Goal: Contribute content

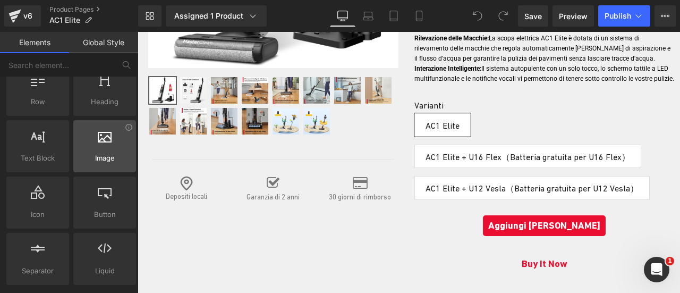
scroll to position [106, 0]
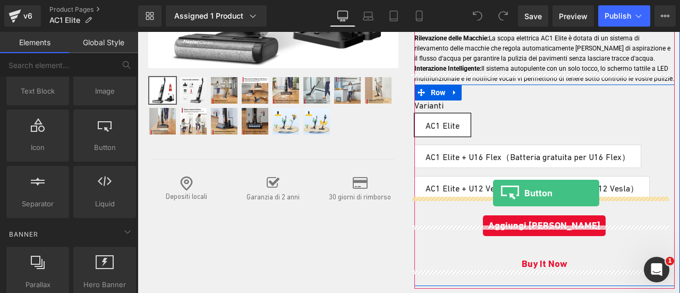
drag, startPoint x: 238, startPoint y: 171, endPoint x: 493, endPoint y: 193, distance: 256.6
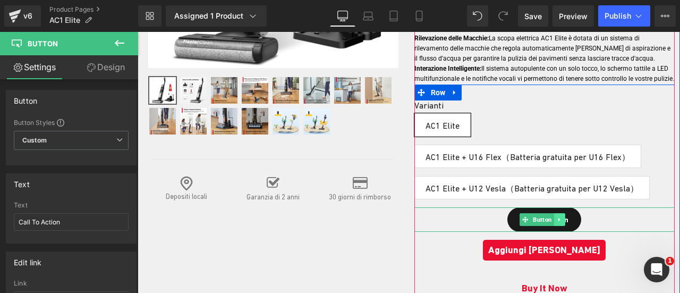
click at [557, 216] on icon at bounding box center [560, 219] width 6 height 6
click at [562, 216] on icon at bounding box center [565, 219] width 6 height 6
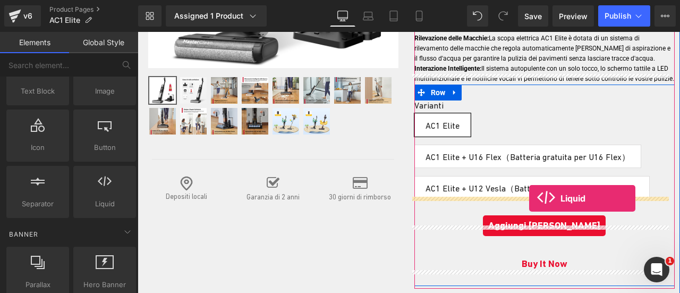
drag, startPoint x: 242, startPoint y: 231, endPoint x: 529, endPoint y: 198, distance: 288.8
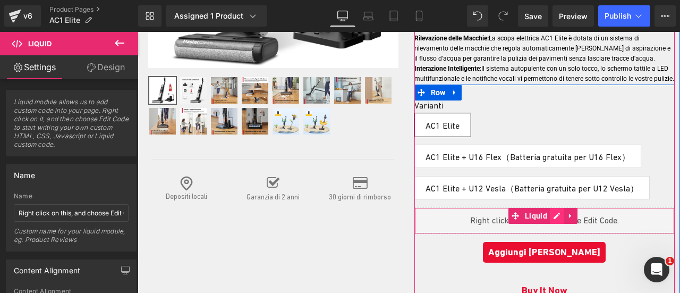
click at [555, 207] on div "Liquid" at bounding box center [544, 220] width 261 height 27
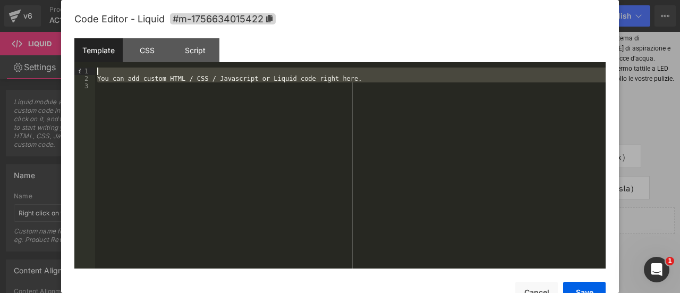
drag, startPoint x: 174, startPoint y: 104, endPoint x: 0, endPoint y: 39, distance: 186.1
click at [0, 39] on body "Liquid You are previewing how the will restyle your page. You can not edit Elem…" at bounding box center [340, 146] width 680 height 293
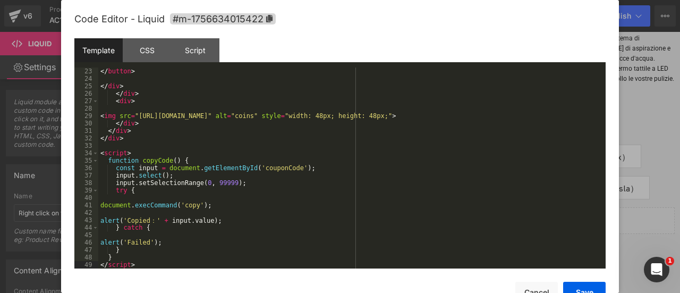
scroll to position [0, 0]
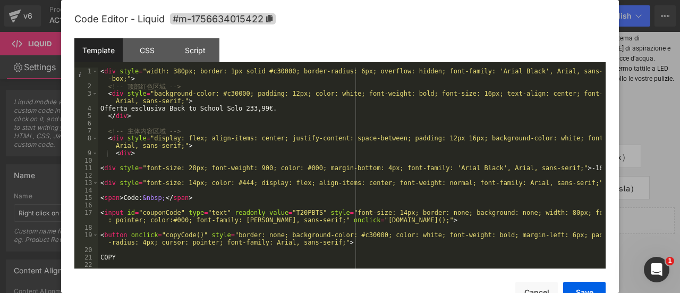
click at [157, 109] on div "< div style = "width: 380px; border: 1px solid #c30000; border-radius: 6px; ove…" at bounding box center [349, 178] width 503 height 223
click at [149, 110] on div "< div style = "width: 380px; border: 1px solid #c30000; border-radius: 6px; ove…" at bounding box center [349, 178] width 503 height 223
click at [169, 111] on div "< div style = "width: 380px; border: 1px solid #c30000; border-radius: 6px; ove…" at bounding box center [349, 178] width 503 height 223
click at [163, 109] on div "< div style = "width: 380px; border: 1px solid #c30000; border-radius: 6px; ove…" at bounding box center [349, 178] width 503 height 223
drag, startPoint x: 222, startPoint y: 107, endPoint x: 230, endPoint y: 107, distance: 8.5
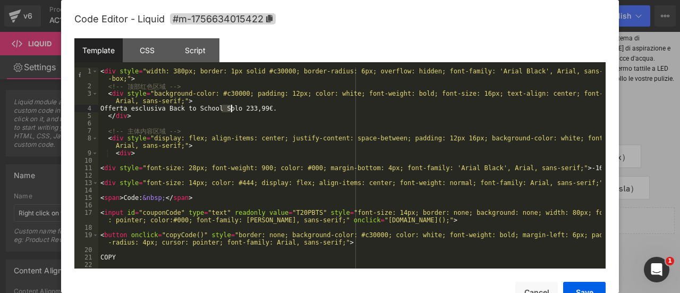
click at [230, 107] on div "< div style = "width: 380px; border: 1px solid #c30000; border-radius: 6px; ove…" at bounding box center [349, 178] width 503 height 223
drag, startPoint x: 519, startPoint y: 167, endPoint x: 512, endPoint y: 170, distance: 6.7
click at [512, 170] on div "< div style = "width: 380px; border: 1px solid #c30000; border-radius: 6px; ove…" at bounding box center [349, 178] width 503 height 223
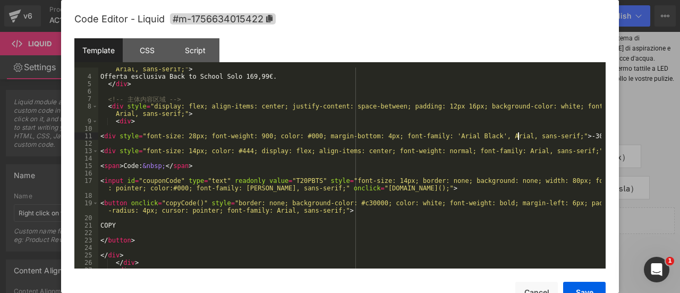
scroll to position [64, 0]
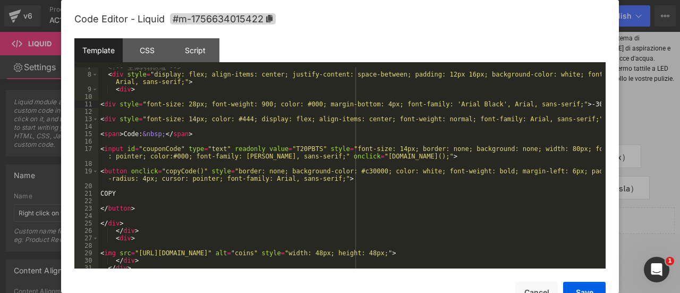
click at [285, 146] on div "<!-- 主 体 内 容 区 域 --> < div style = "display: flex; align-items: center; justify…" at bounding box center [349, 171] width 503 height 216
click at [275, 148] on div "<!-- 主 体 内 容 区 域 --> < div style = "display: flex; align-items: center; justify…" at bounding box center [349, 171] width 503 height 216
click at [572, 288] on button "Save" at bounding box center [584, 292] width 43 height 21
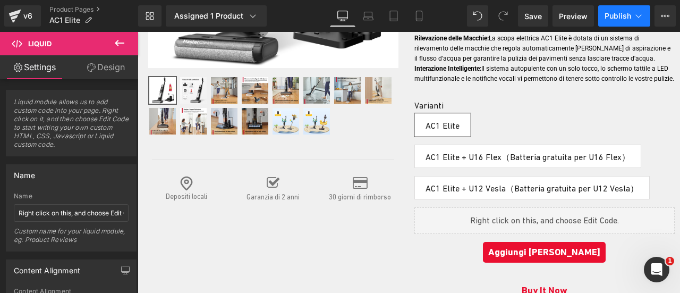
click at [620, 15] on span "Publish" at bounding box center [618, 16] width 27 height 9
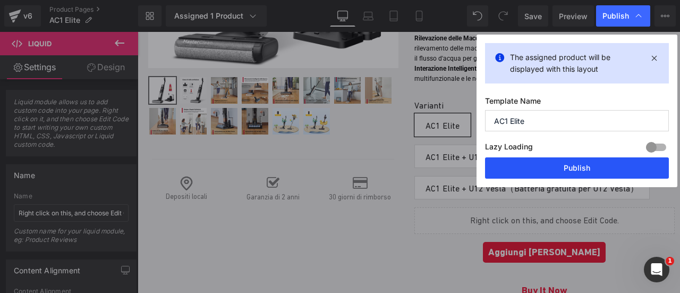
click at [589, 161] on button "Publish" at bounding box center [577, 167] width 184 height 21
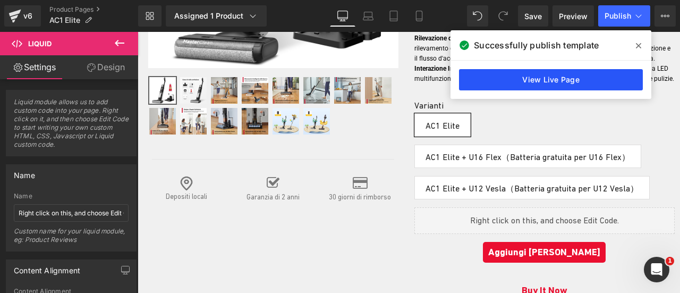
click at [566, 76] on link "View Live Page" at bounding box center [551, 79] width 184 height 21
